Goal: Information Seeking & Learning: Find specific page/section

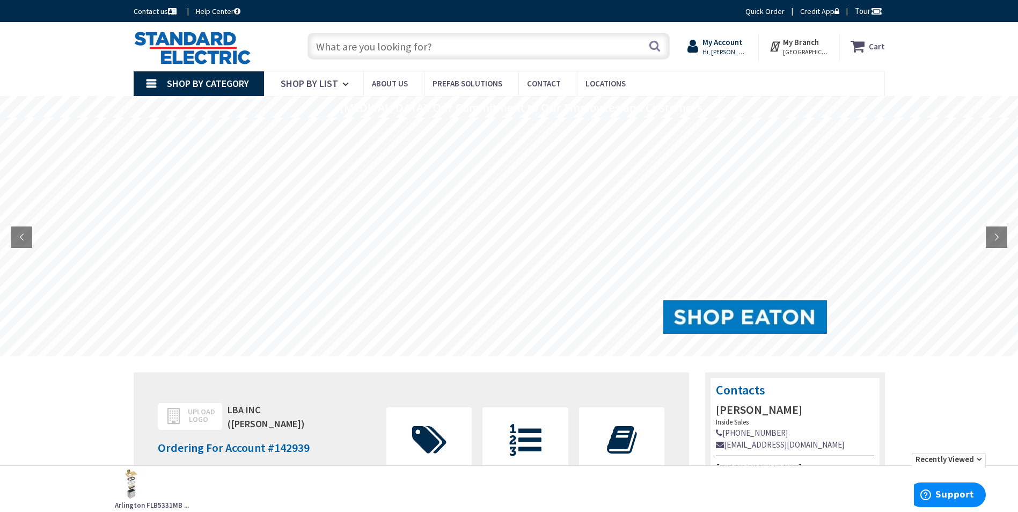
click at [728, 46] on strong "My Account" at bounding box center [722, 42] width 40 height 10
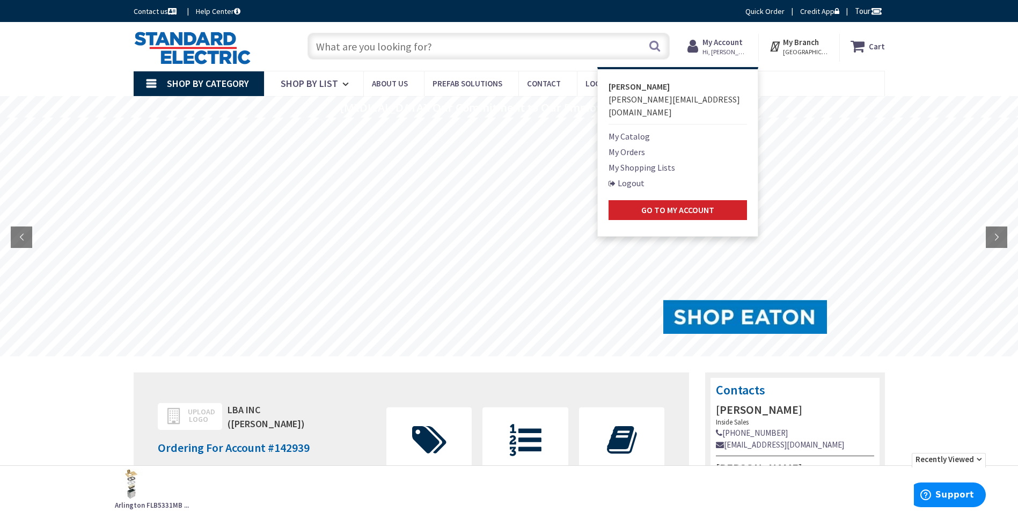
click at [503, 52] on input "text" at bounding box center [488, 46] width 362 height 27
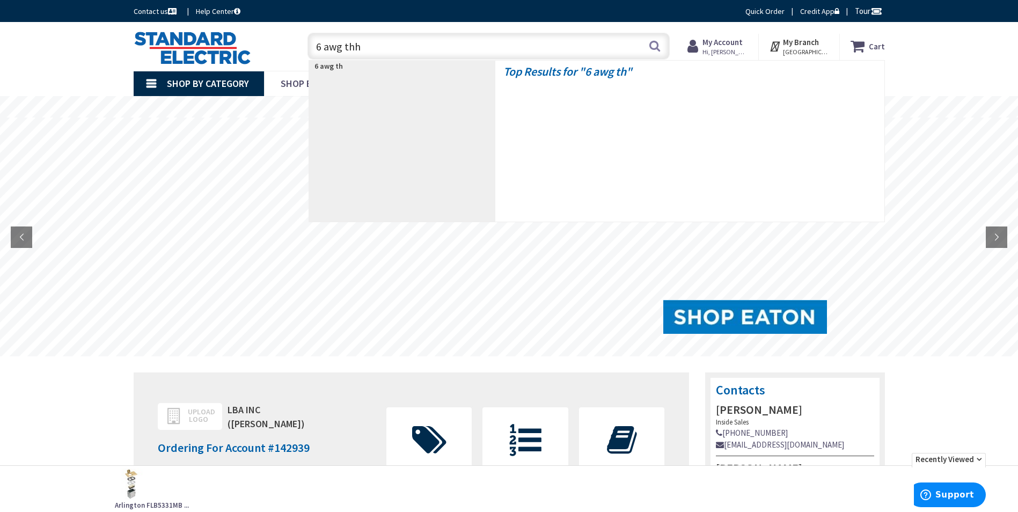
type input "6 awg thhn"
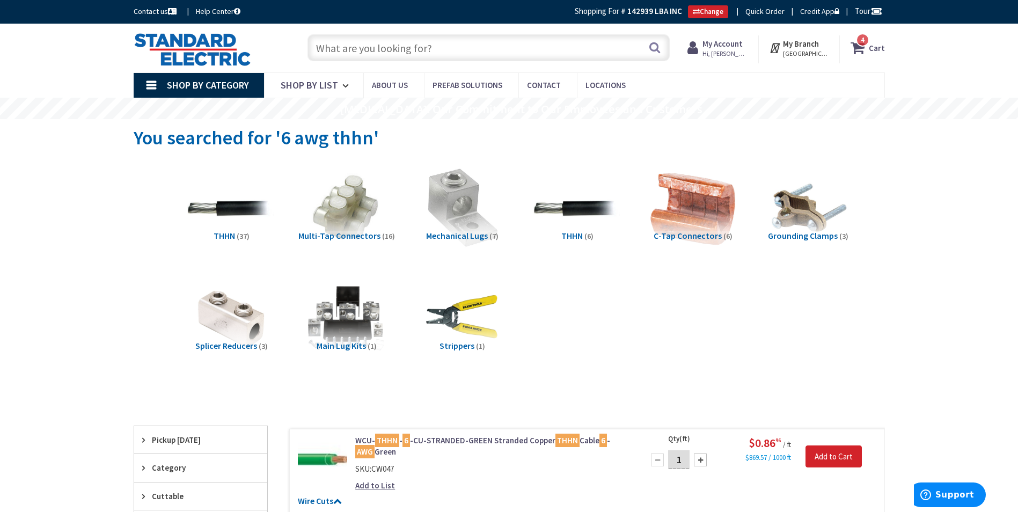
click at [815, 51] on span "[GEOGRAPHIC_DATA], [GEOGRAPHIC_DATA]" at bounding box center [806, 53] width 46 height 9
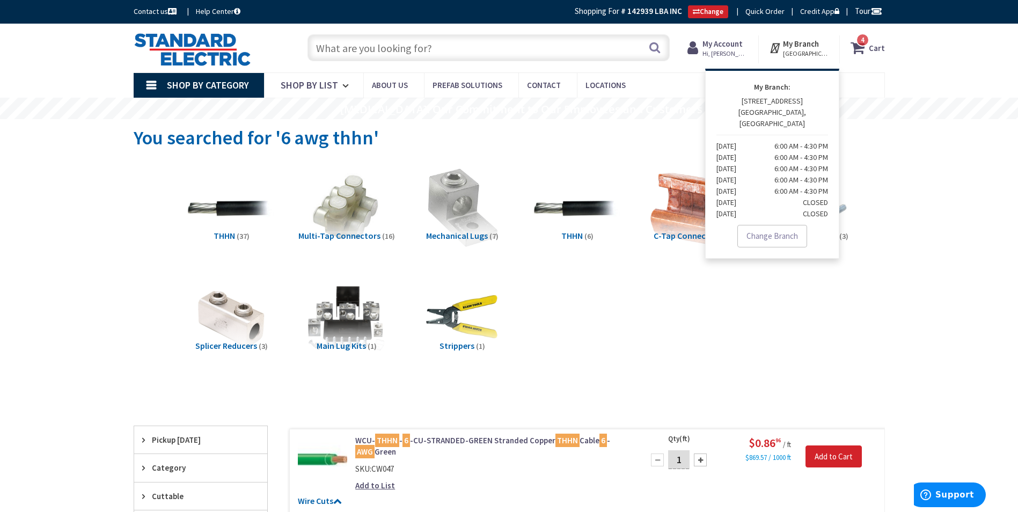
click at [987, 67] on div "Skip to Content Toggle Nav Search 4 4 4 items Cart My Cart" at bounding box center [509, 48] width 1018 height 49
